Goal: Task Accomplishment & Management: Use online tool/utility

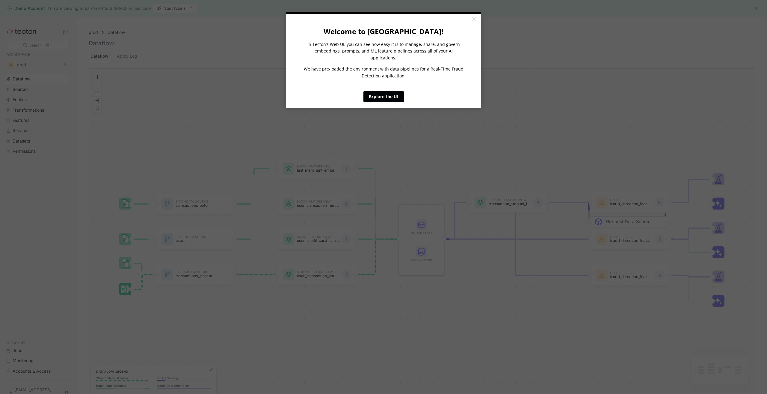
click at [395, 94] on link "Explore the UI" at bounding box center [384, 96] width 40 height 11
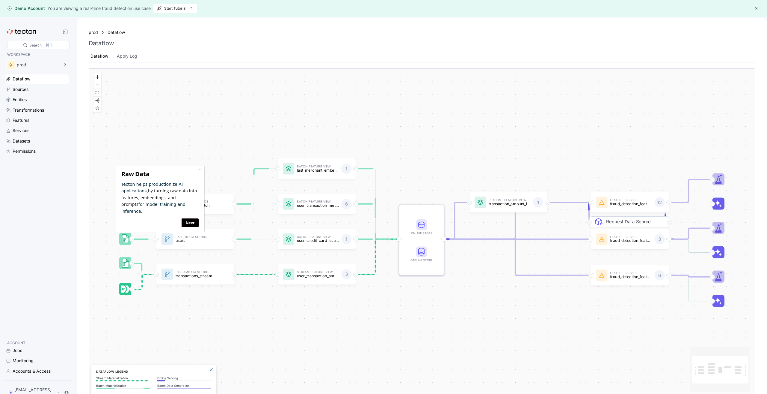
click at [202, 168] on div "× Raw Data Tecton helps productionize AI applications, by turning raw data into…" at bounding box center [160, 199] width 88 height 68
click at [201, 169] on link "×" at bounding box center [199, 169] width 2 height 6
click at [129, 61] on div "Apply Log" at bounding box center [127, 56] width 24 height 12
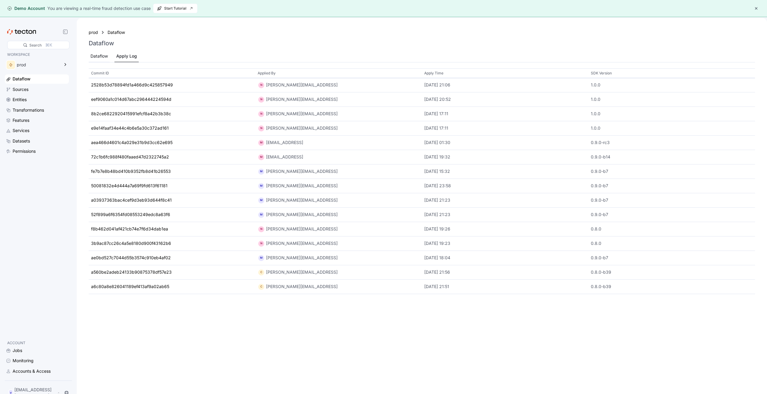
click at [105, 54] on div "Dataflow" at bounding box center [99, 56] width 17 height 7
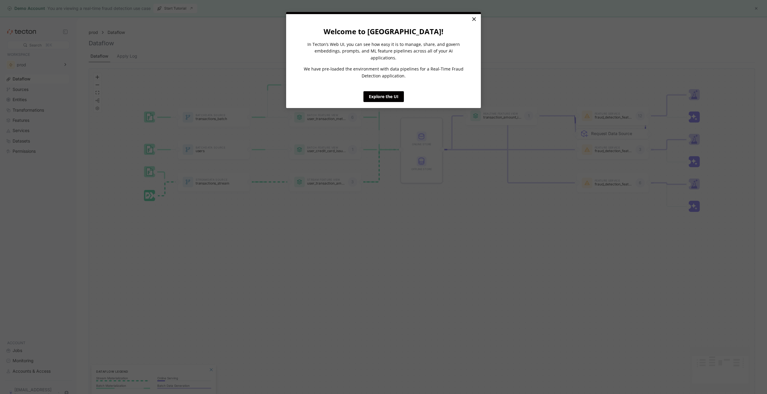
click at [473, 18] on link "×" at bounding box center [474, 19] width 10 height 11
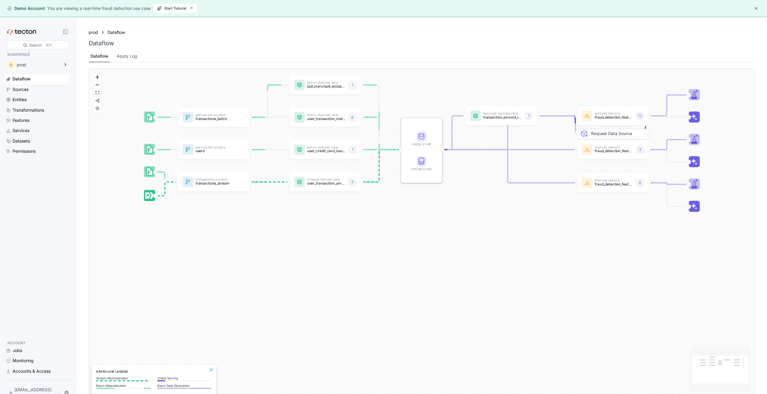
click at [128, 61] on div "Apply Log" at bounding box center [127, 56] width 24 height 12
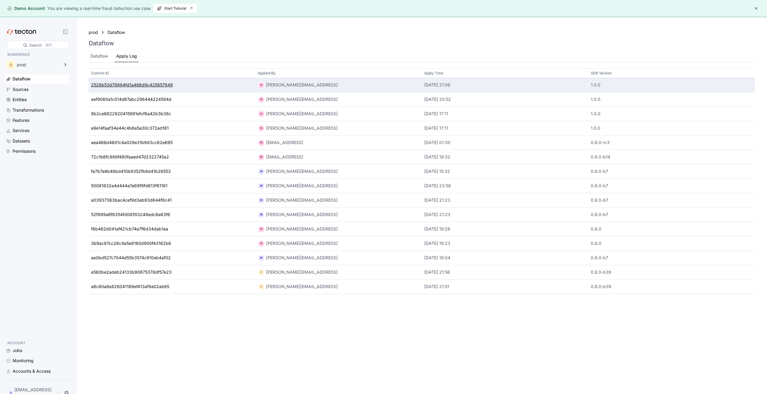
click at [162, 88] on div "2528b53d78894fd1a466d9c425857949" at bounding box center [132, 85] width 82 height 7
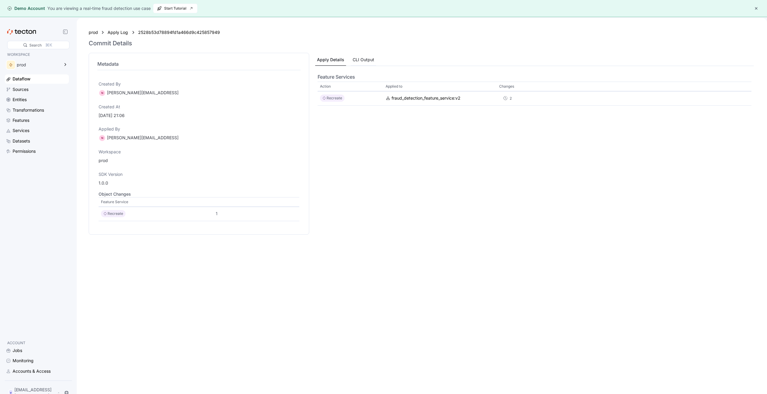
click at [357, 58] on div "CLI Output" at bounding box center [364, 59] width 22 height 7
